Goal: Task Accomplishment & Management: Manage account settings

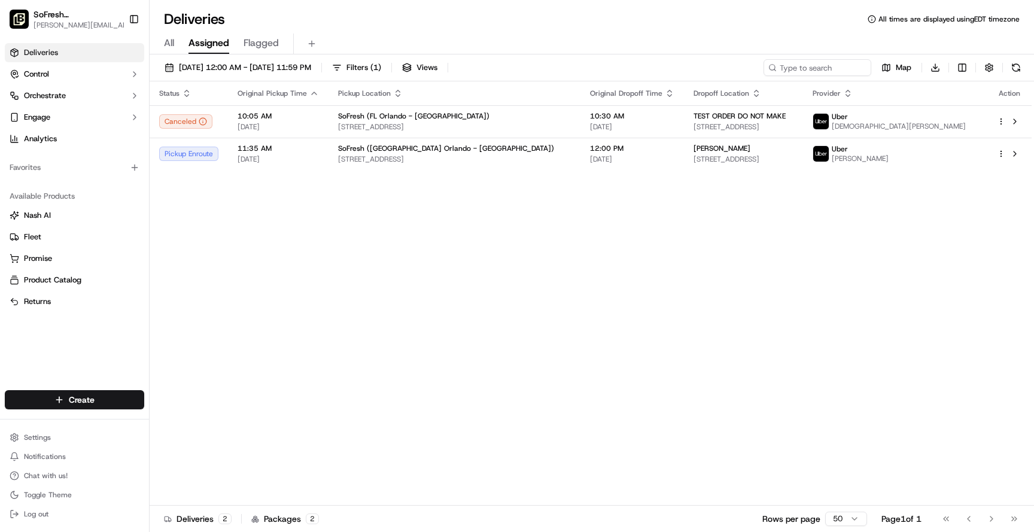
click at [316, 171] on div "Status Original Pickup Time Pickup Location Original Dropoff Time Dropoff Locat…" at bounding box center [591, 293] width 882 height 424
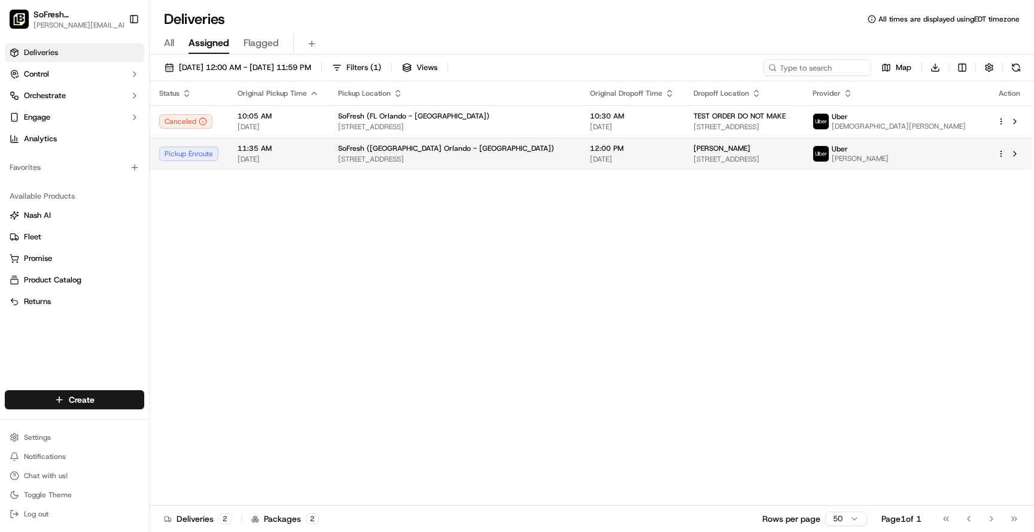
click at [279, 149] on span "11:35 AM" at bounding box center [278, 149] width 81 height 10
click at [363, 161] on span "[STREET_ADDRESS]" at bounding box center [456, 159] width 231 height 10
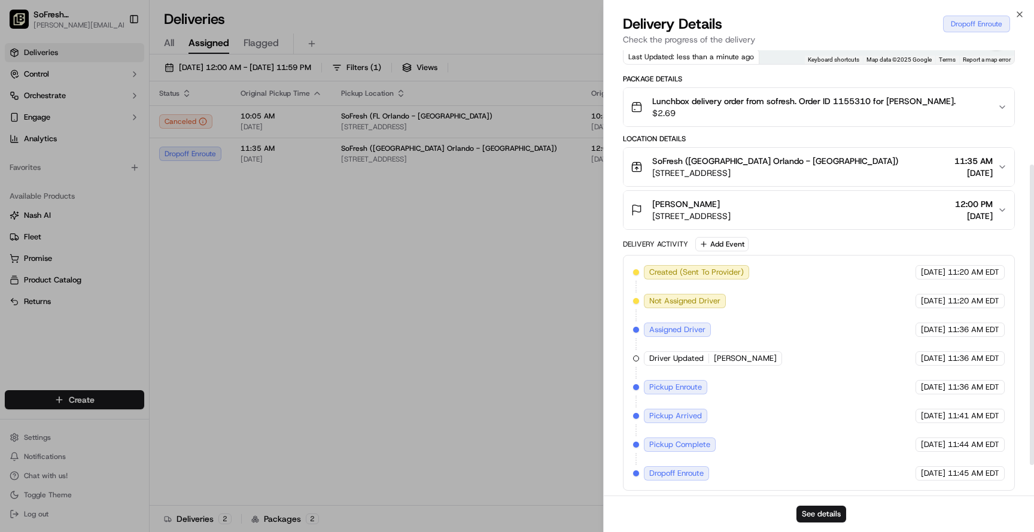
scroll to position [214, 0]
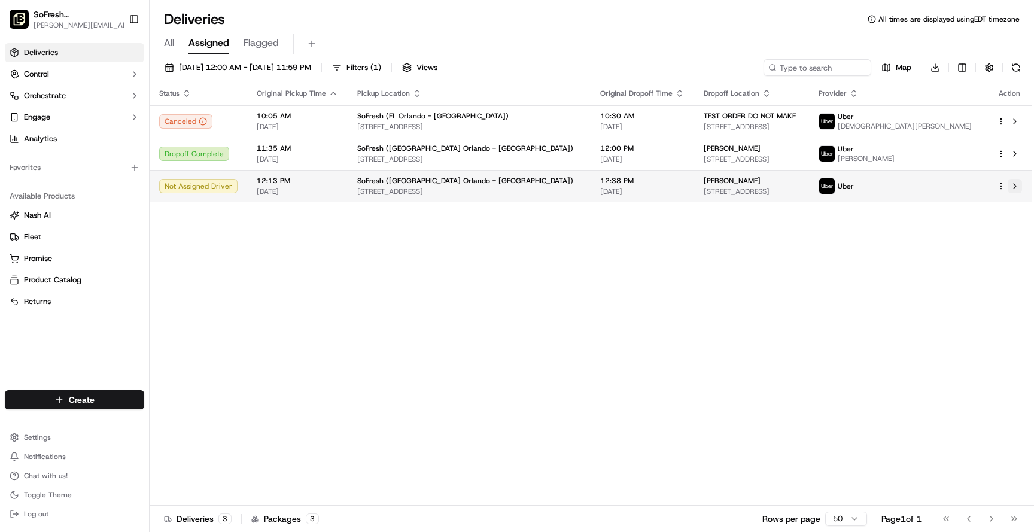
click at [1009, 185] on button at bounding box center [1014, 186] width 14 height 14
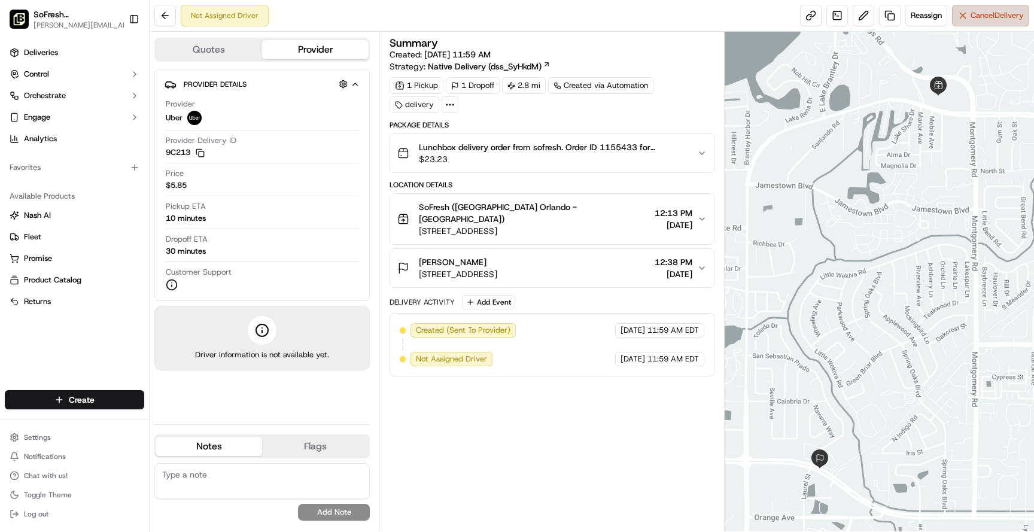
click at [972, 24] on button "Cancel Delivery" at bounding box center [990, 16] width 77 height 22
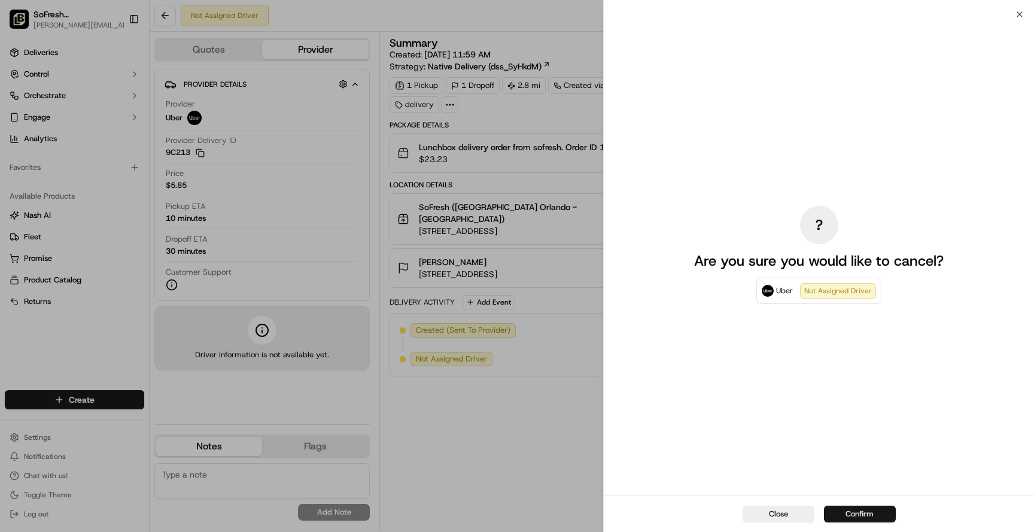
click at [844, 510] on button "Confirm" at bounding box center [860, 514] width 72 height 17
